Goal: Information Seeking & Learning: Learn about a topic

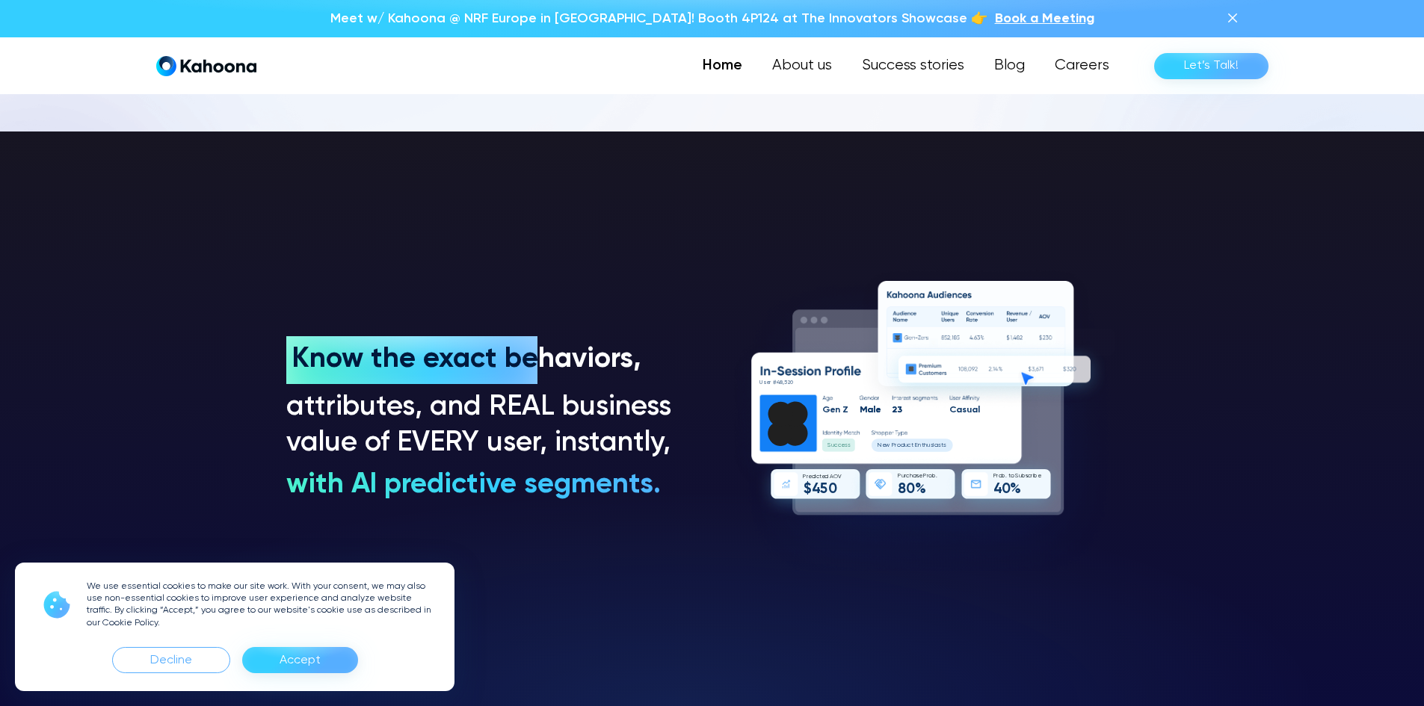
scroll to position [1126, 0]
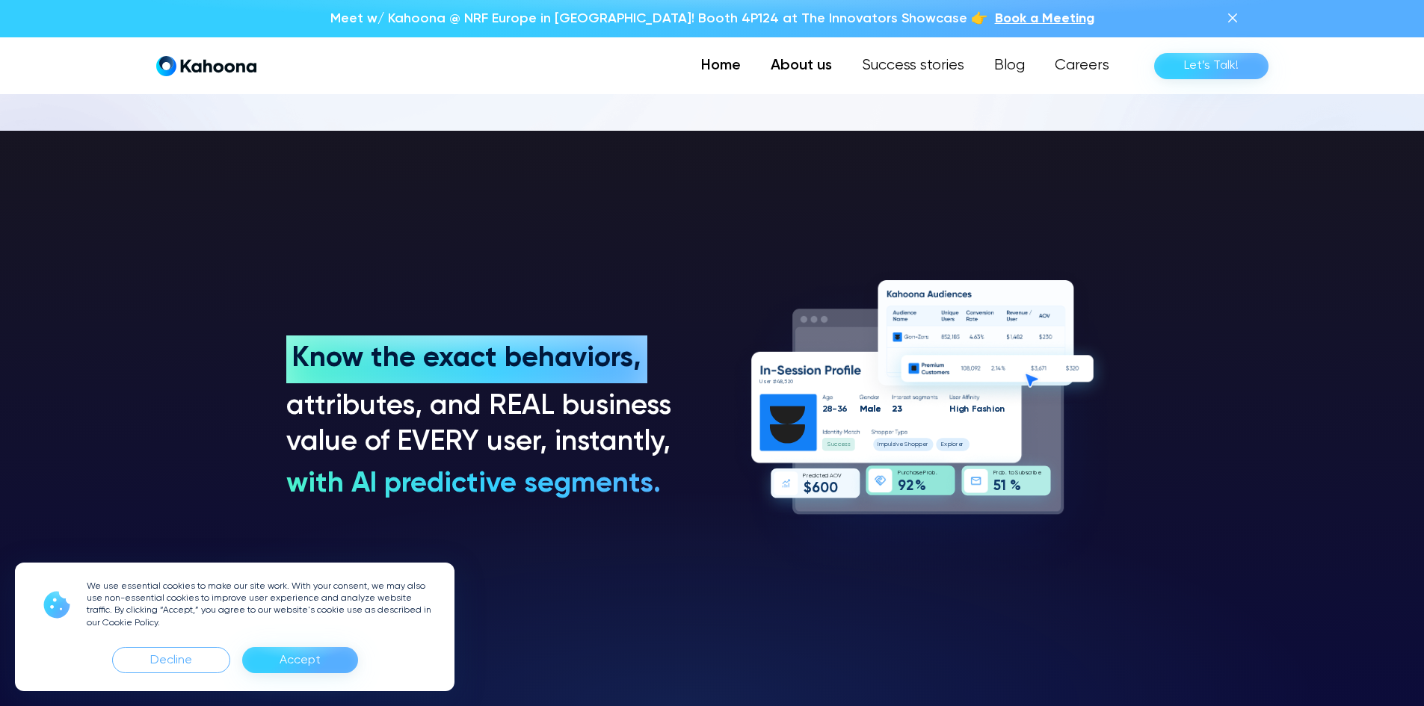
click at [822, 69] on link "About us" at bounding box center [801, 66] width 91 height 30
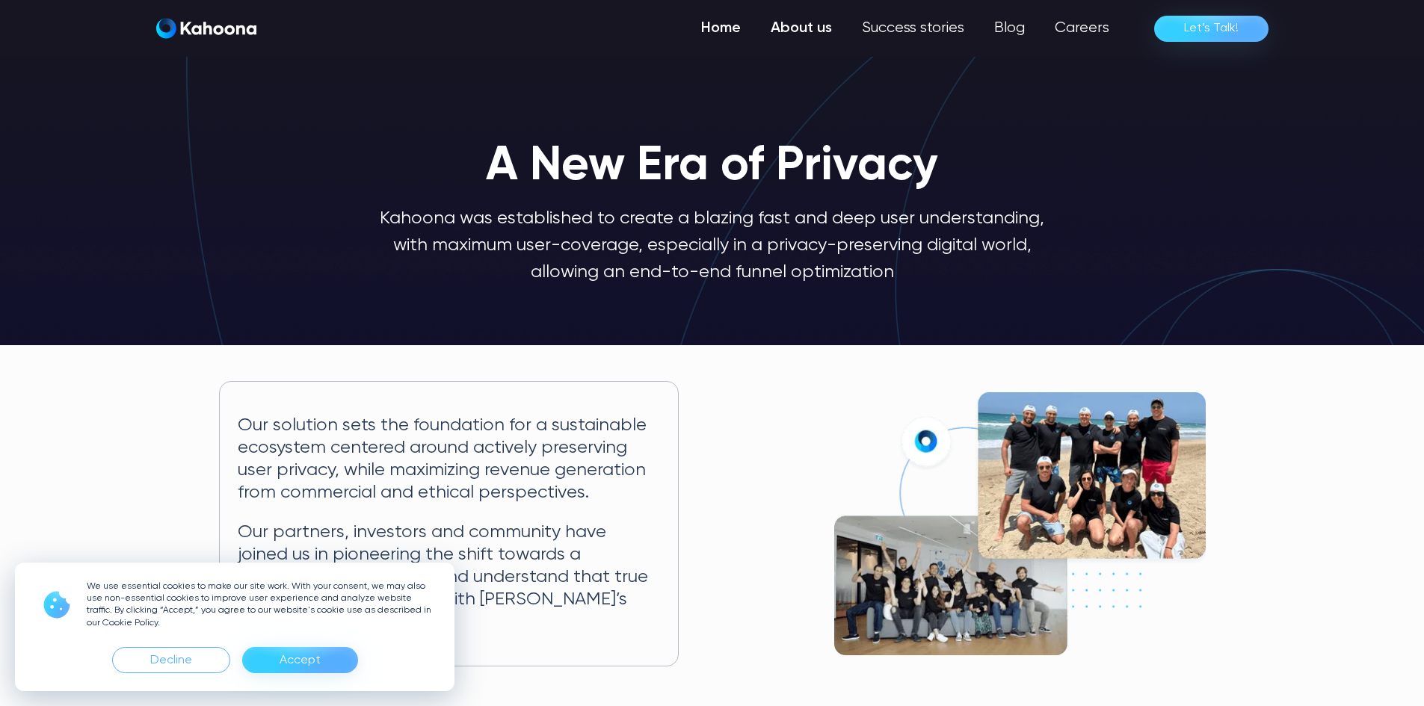
click at [712, 25] on link "Home" at bounding box center [721, 28] width 70 height 30
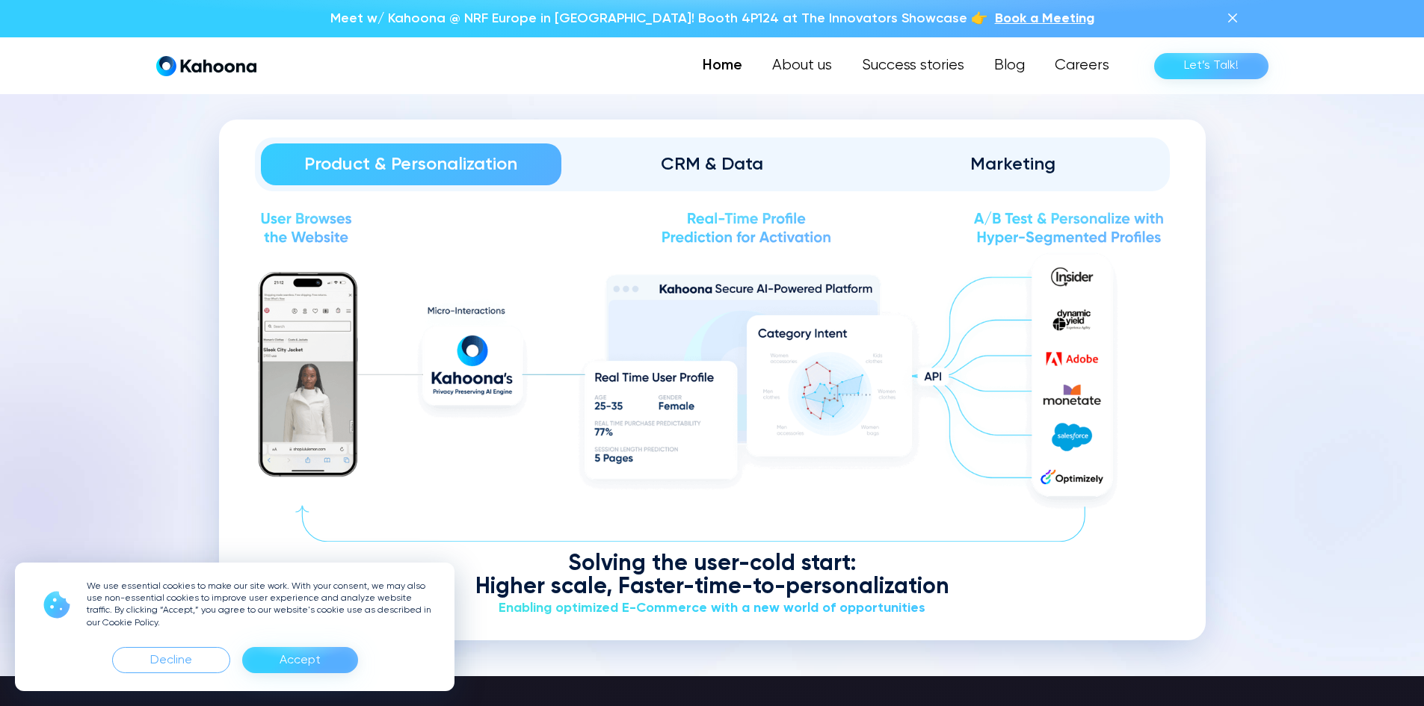
scroll to position [1813, 0]
click at [703, 158] on div "CRM & Data" at bounding box center [711, 164] width 259 height 24
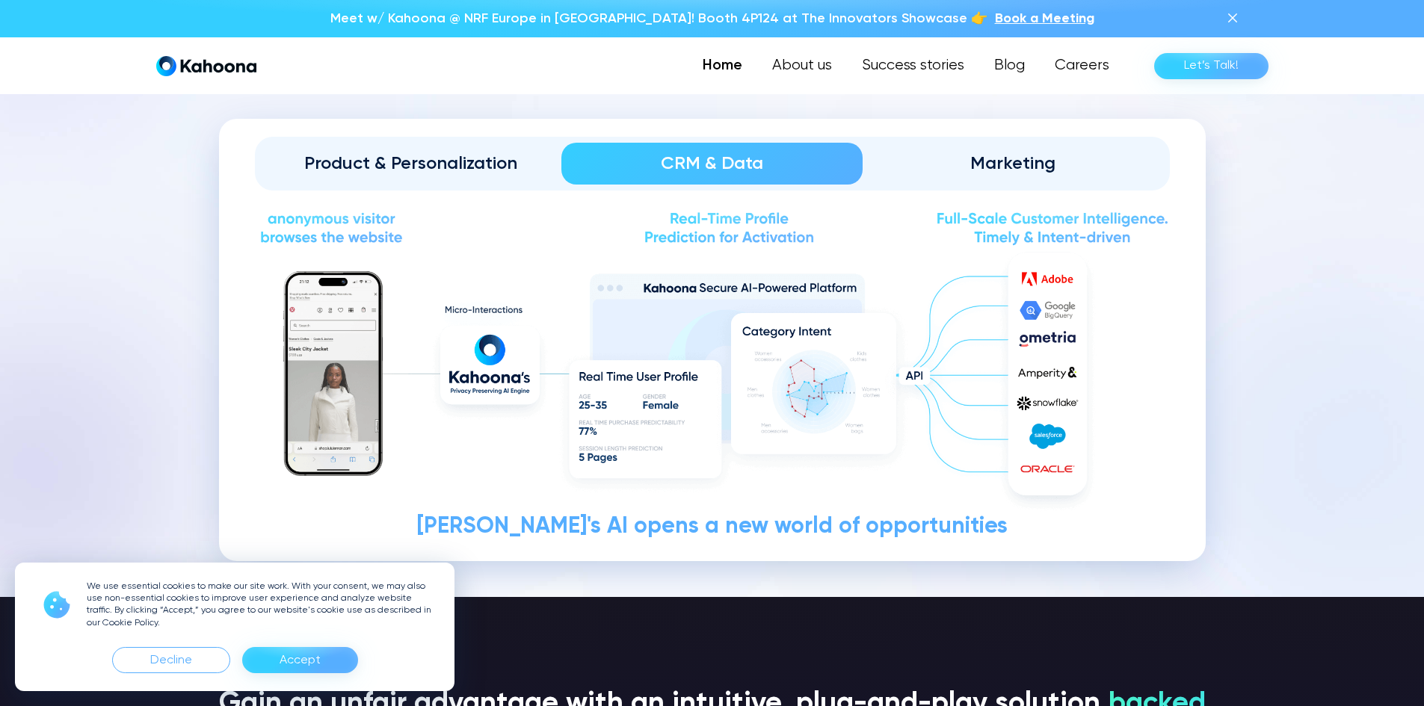
click at [996, 168] on div "Marketing" at bounding box center [1013, 164] width 259 height 24
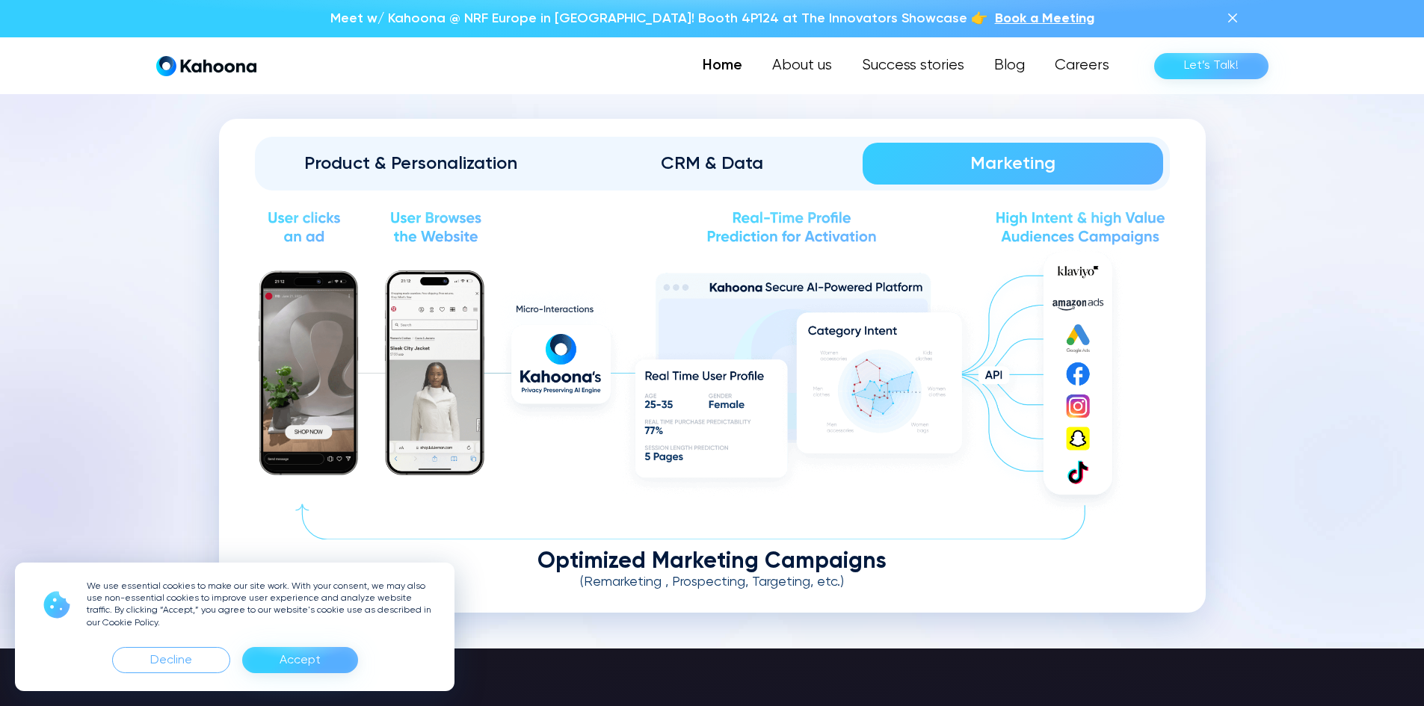
click at [783, 134] on div "Product & Personalization CRM & Data Marketing Solving the user-cold start: Hig…" at bounding box center [712, 366] width 987 height 494
click at [749, 178] on link "CRM & Data" at bounding box center [711, 164] width 301 height 42
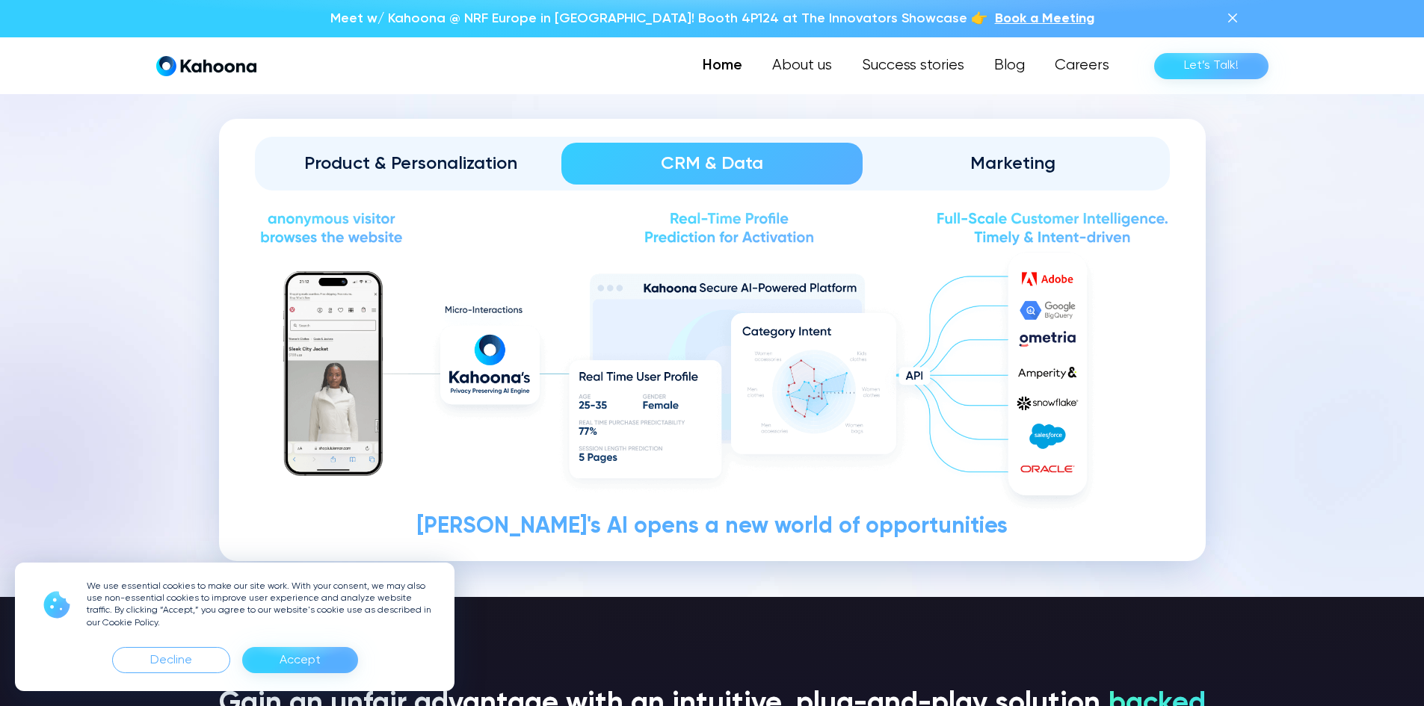
click at [467, 157] on div "Product & Personalization" at bounding box center [411, 164] width 259 height 24
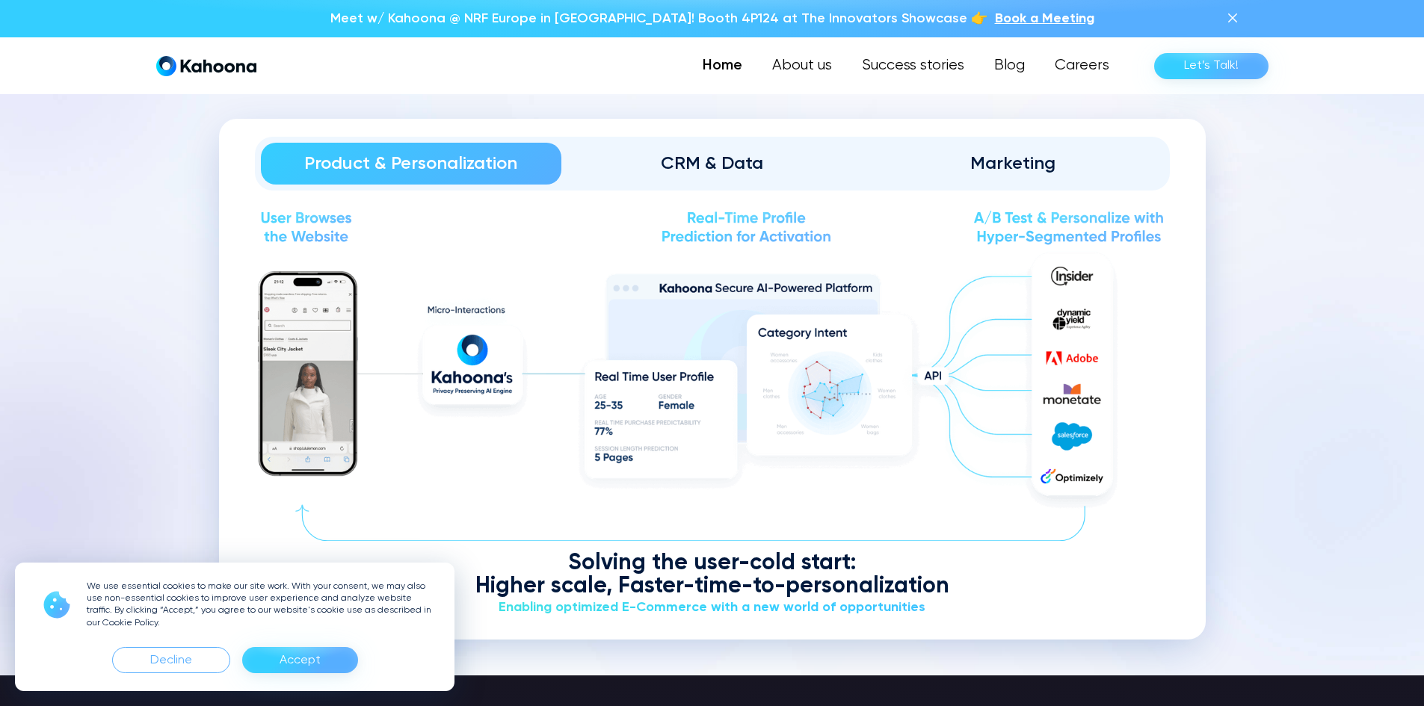
click at [656, 173] on div "CRM & Data" at bounding box center [711, 164] width 259 height 24
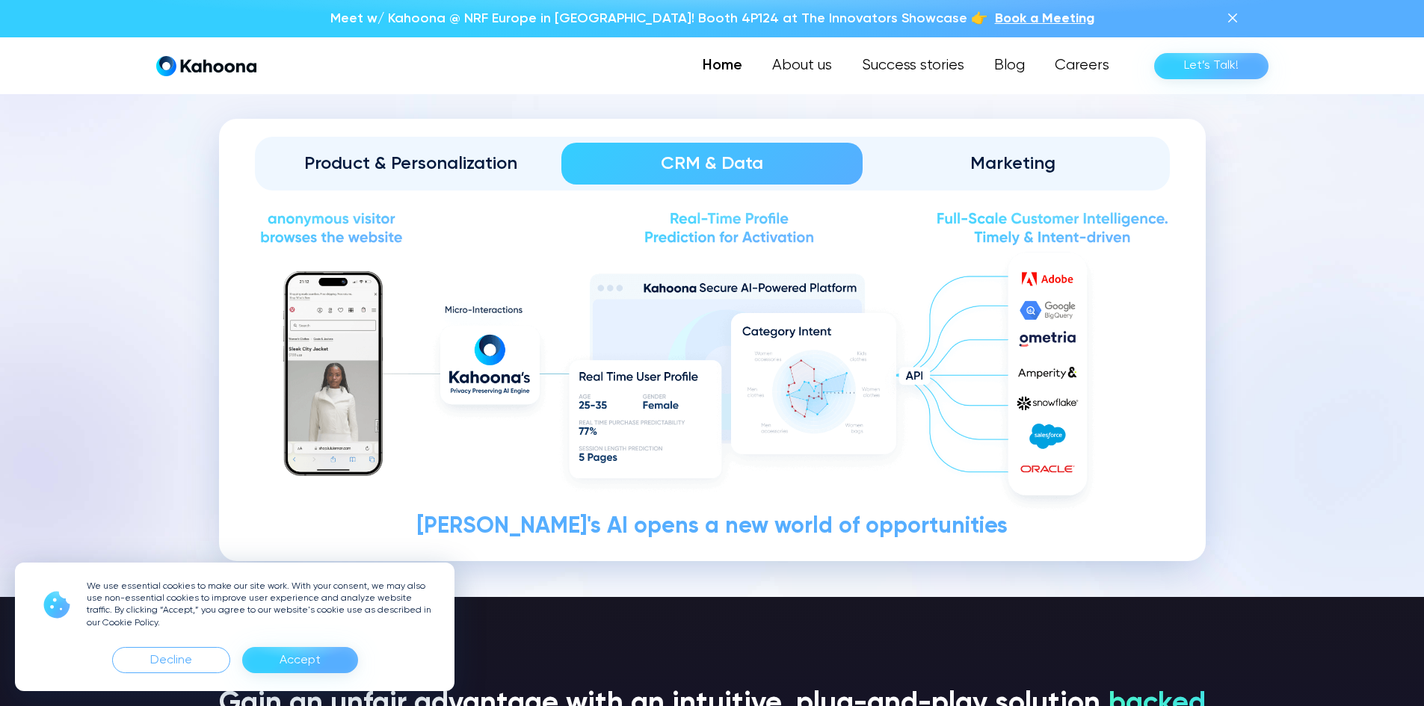
click at [955, 154] on div "Marketing" at bounding box center [1013, 164] width 259 height 24
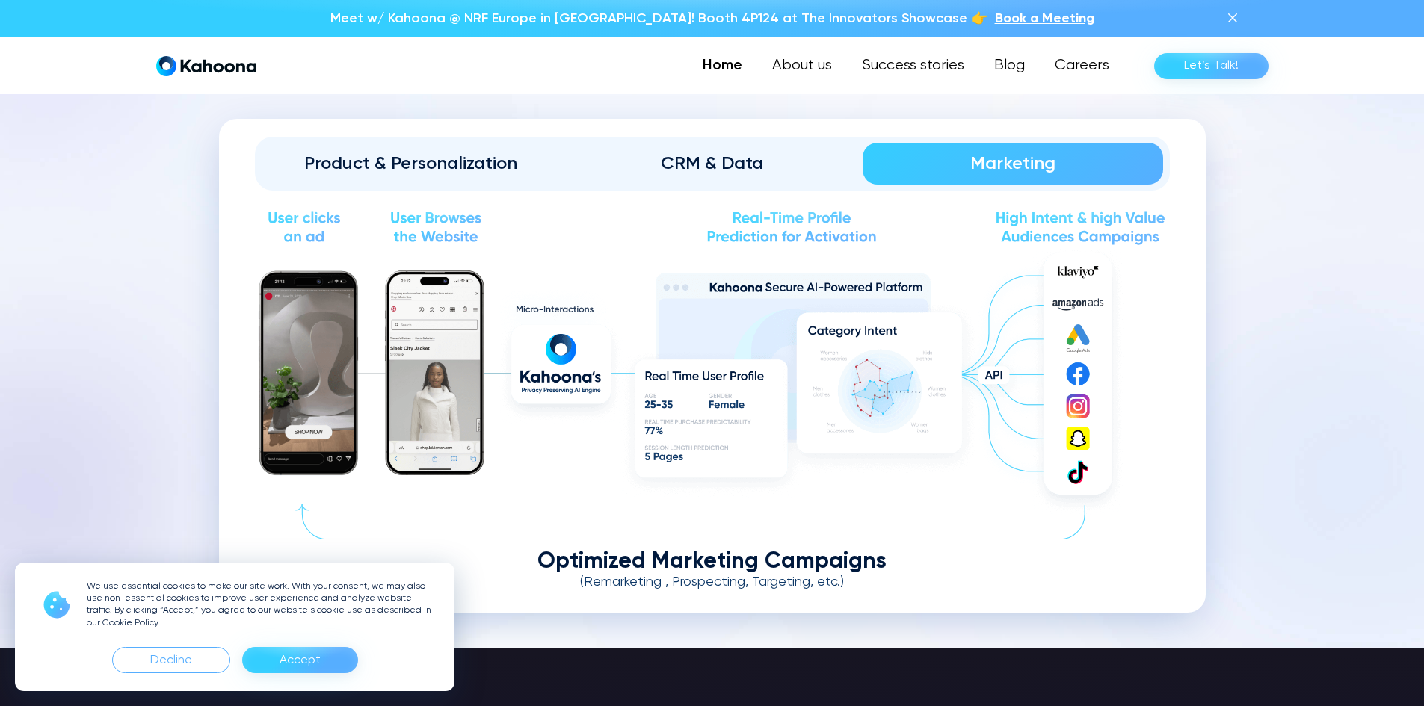
click at [771, 163] on div "CRM & Data" at bounding box center [711, 164] width 259 height 24
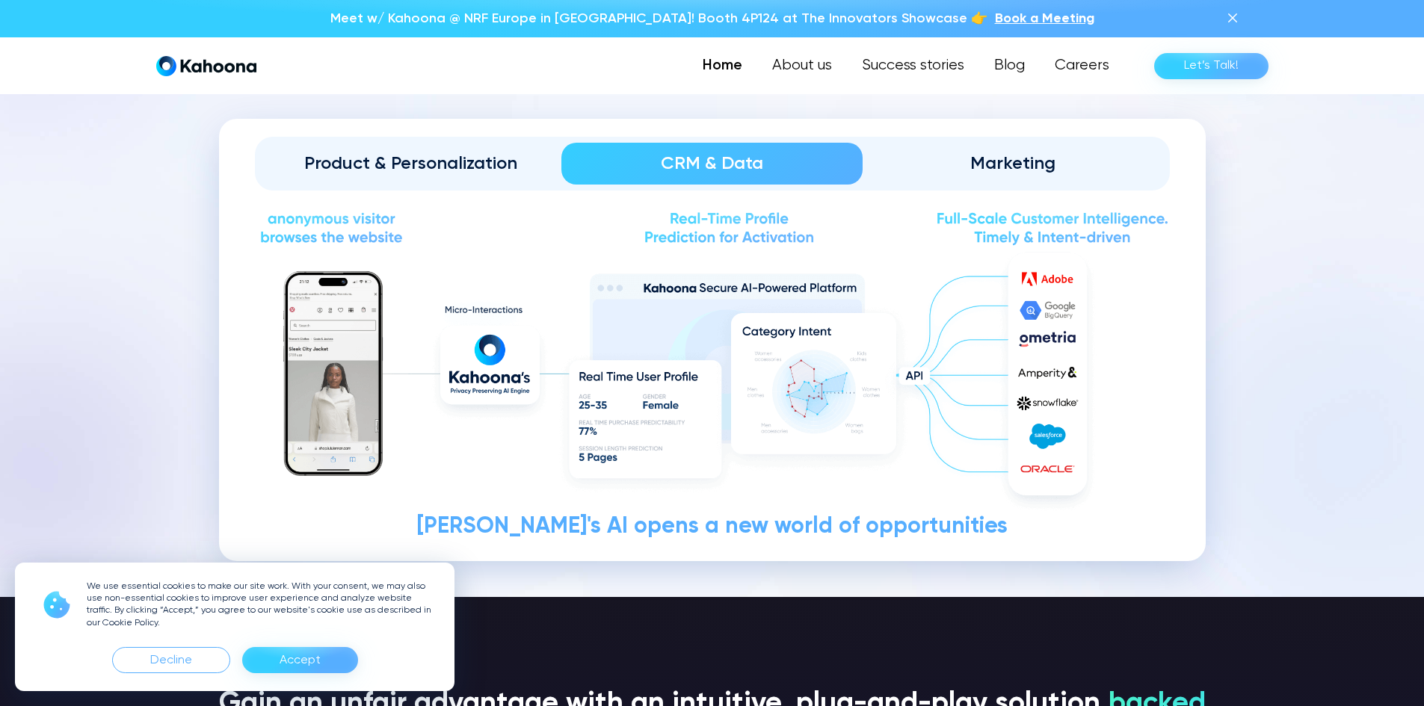
click at [460, 172] on div "Product & Personalization" at bounding box center [411, 164] width 259 height 24
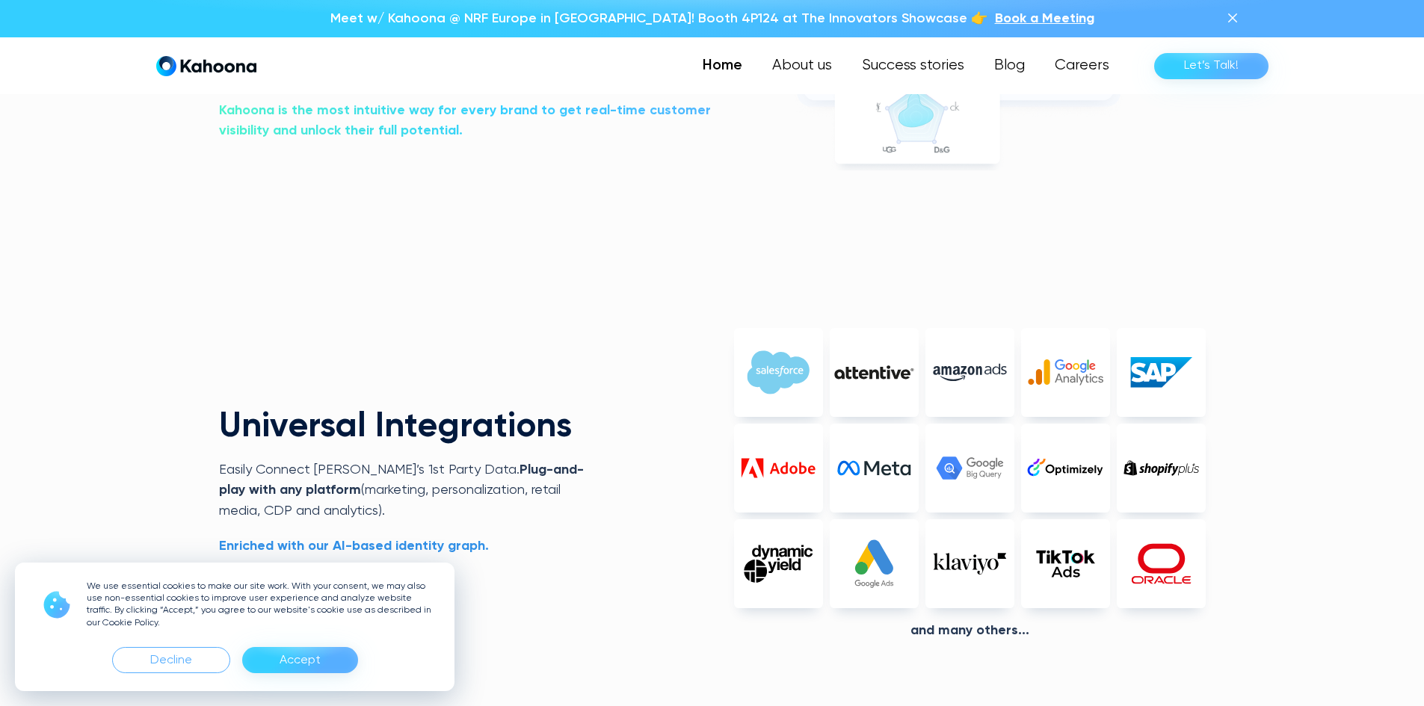
scroll to position [3423, 0]
